Goal: Obtain resource: Download file/media

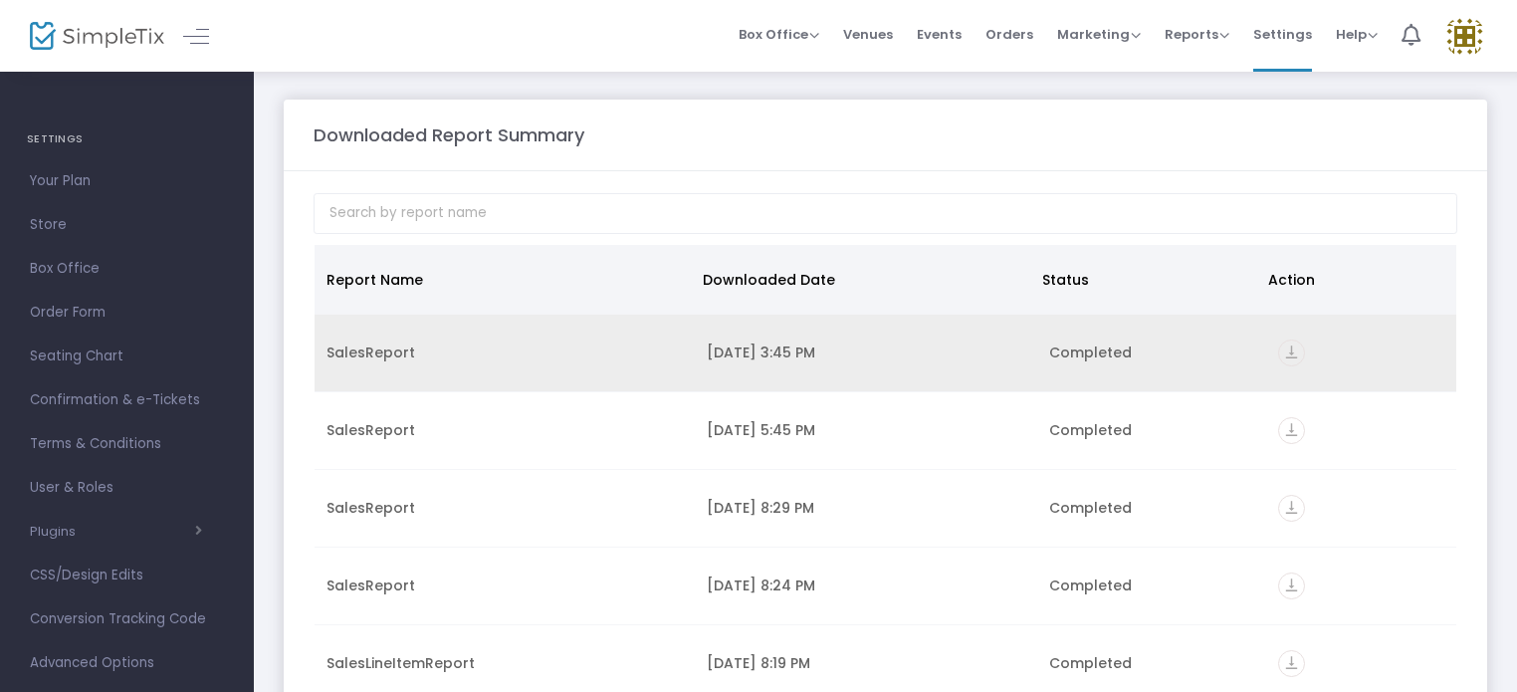
click at [1286, 351] on icon "vertical_align_bottom" at bounding box center [1291, 352] width 27 height 27
